Goal: Task Accomplishment & Management: Manage account settings

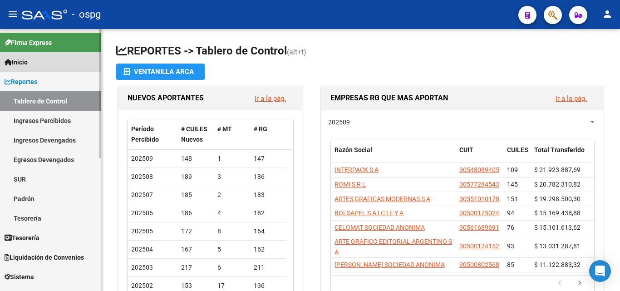
click at [20, 58] on span "Inicio" at bounding box center [16, 62] width 23 height 10
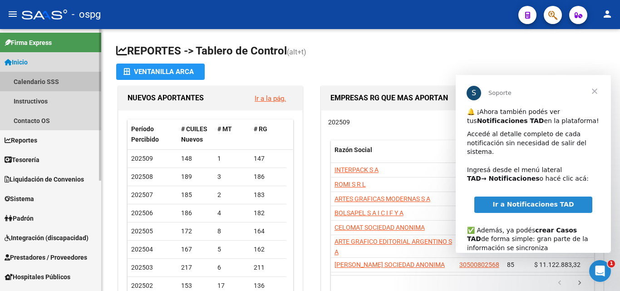
click at [34, 82] on link "Calendario SSS" at bounding box center [50, 82] width 101 height 20
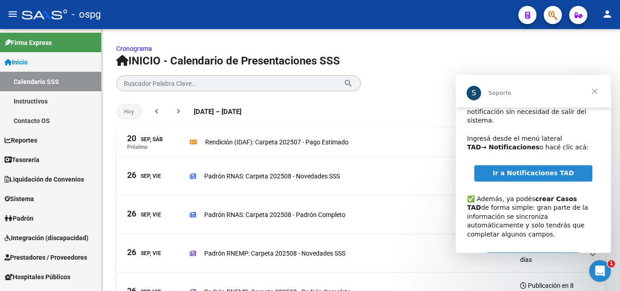
scroll to position [59, 0]
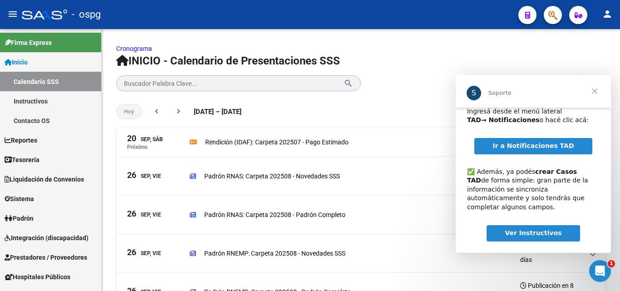
click at [529, 142] on span "Ir a Notificaciones TAD" at bounding box center [532, 145] width 81 height 7
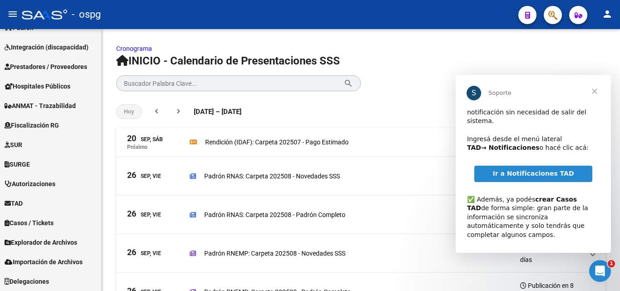
scroll to position [0, 0]
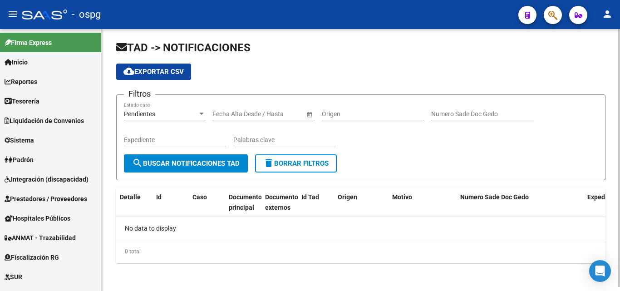
scroll to position [4, 0]
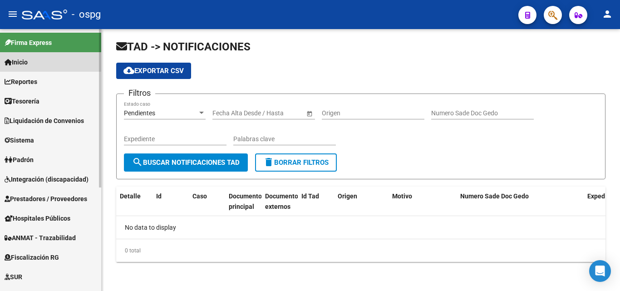
click at [25, 59] on span "Inicio" at bounding box center [16, 62] width 23 height 10
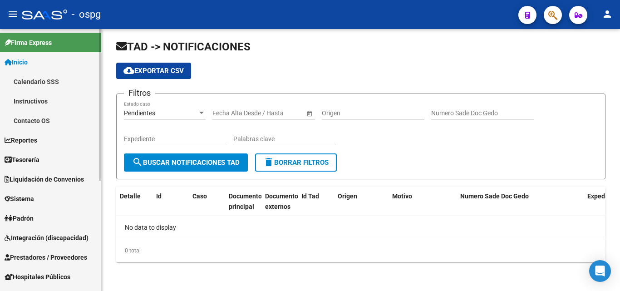
click at [35, 81] on link "Calendario SSS" at bounding box center [50, 82] width 101 height 20
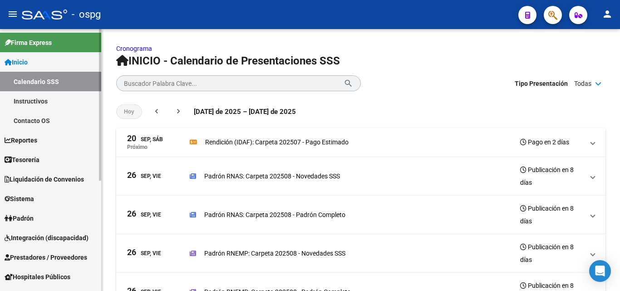
click at [40, 100] on link "Instructivos" at bounding box center [50, 101] width 101 height 20
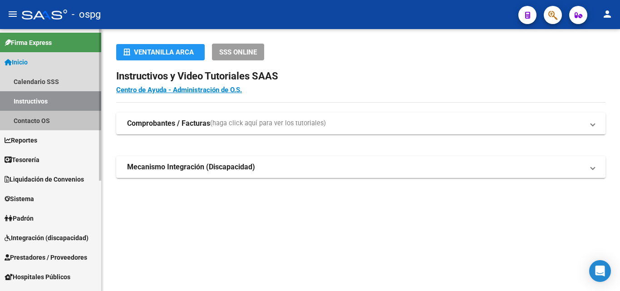
click at [38, 119] on link "Contacto OS" at bounding box center [50, 121] width 101 height 20
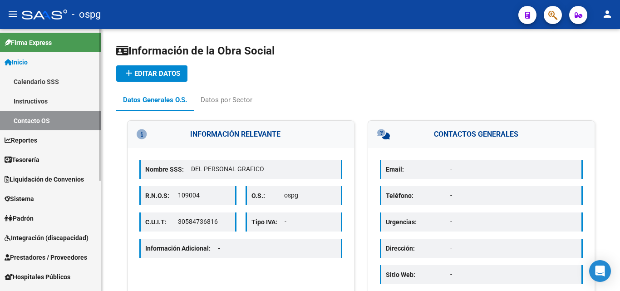
scroll to position [45, 0]
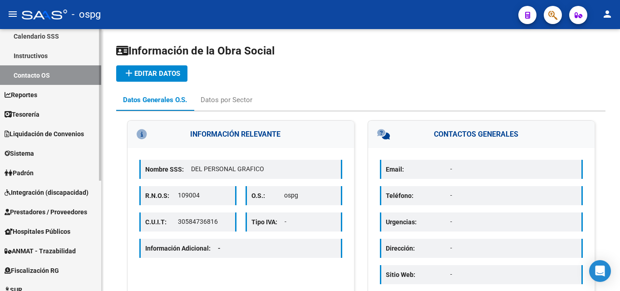
click at [54, 211] on span "Prestadores / Proveedores" at bounding box center [46, 212] width 83 height 10
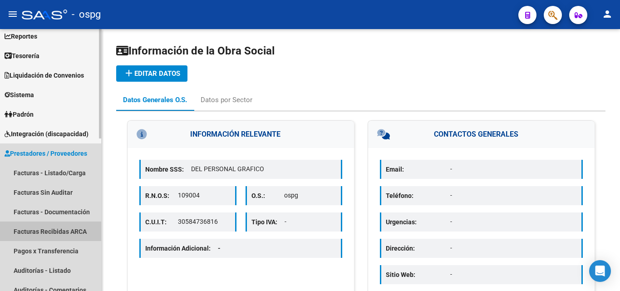
click at [57, 229] on link "Facturas Recibidas ARCA" at bounding box center [50, 231] width 101 height 20
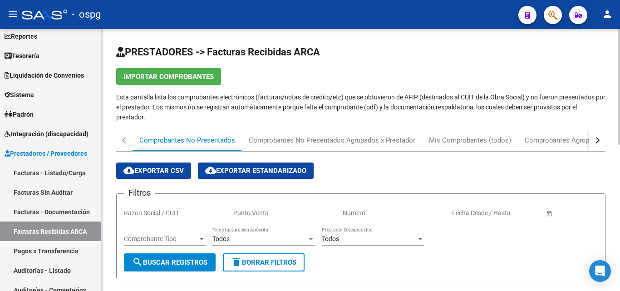
click at [145, 214] on input "Razon Social / CUIT" at bounding box center [175, 213] width 103 height 8
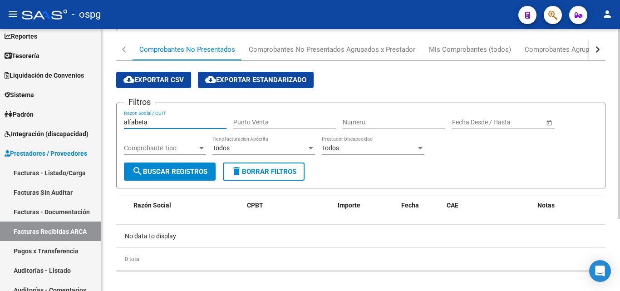
scroll to position [99, 0]
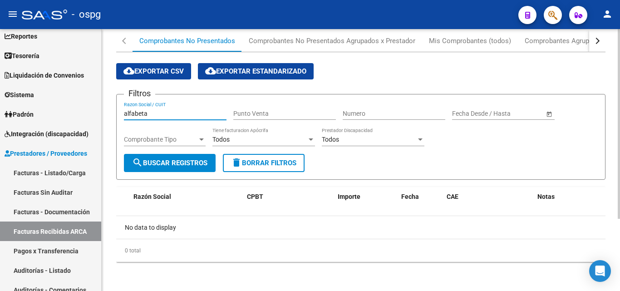
click at [159, 113] on input "alfabeta" at bounding box center [175, 114] width 103 height 8
click at [136, 113] on input "alfabeta" at bounding box center [175, 114] width 103 height 8
type input "alfa beta"
click at [176, 160] on span "search Buscar Registros" at bounding box center [169, 163] width 75 height 8
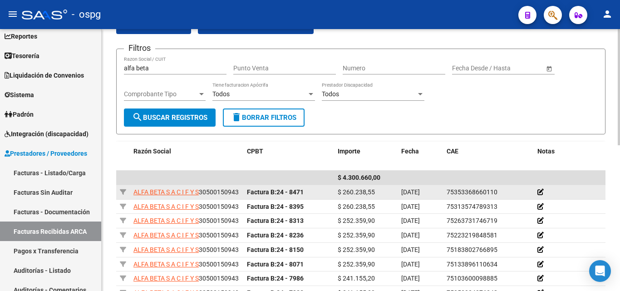
scroll to position [190, 0]
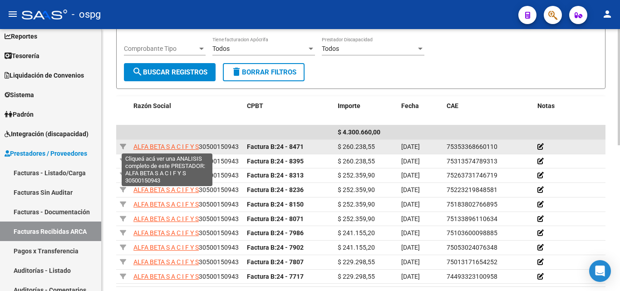
click at [163, 143] on span "ALFA BETA S A C I F Y S" at bounding box center [165, 146] width 65 height 7
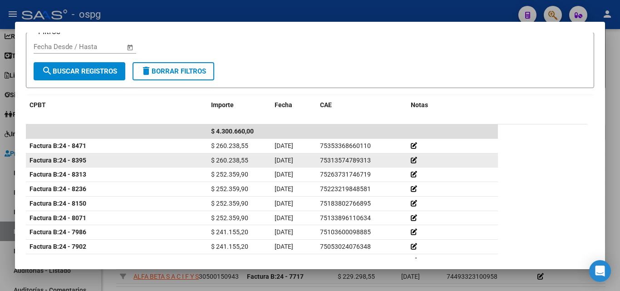
scroll to position [181, 0]
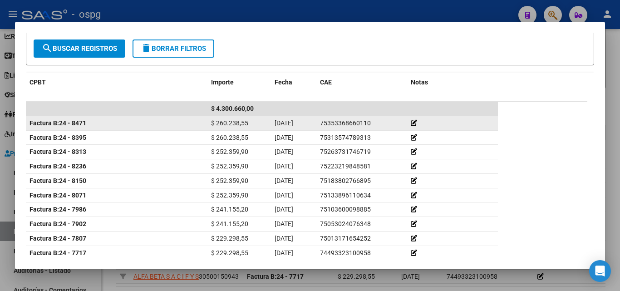
click at [227, 121] on span "$ 260.238,55" at bounding box center [229, 122] width 37 height 7
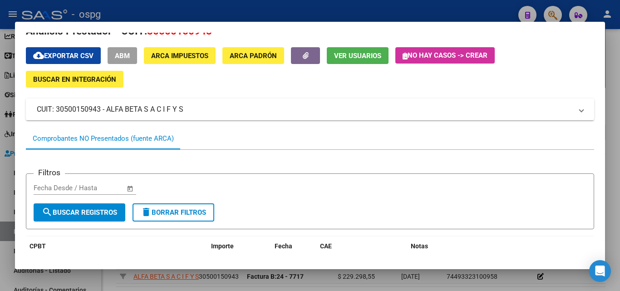
scroll to position [0, 0]
